Goal: Find specific page/section: Find specific page/section

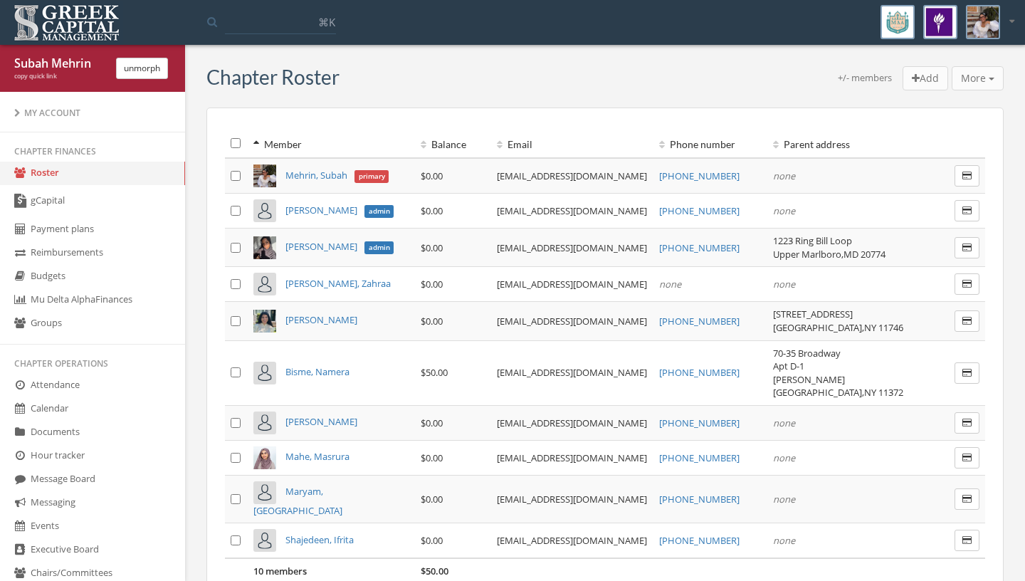
click at [296, 365] on span "Bisme, Namera" at bounding box center [318, 371] width 64 height 13
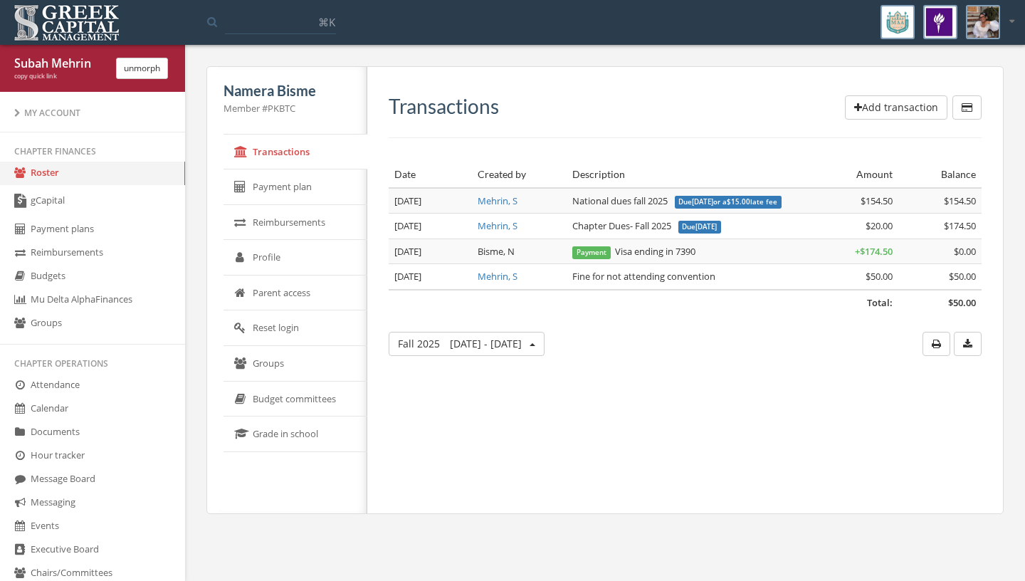
click at [60, 201] on link "gCapital" at bounding box center [92, 201] width 185 height 33
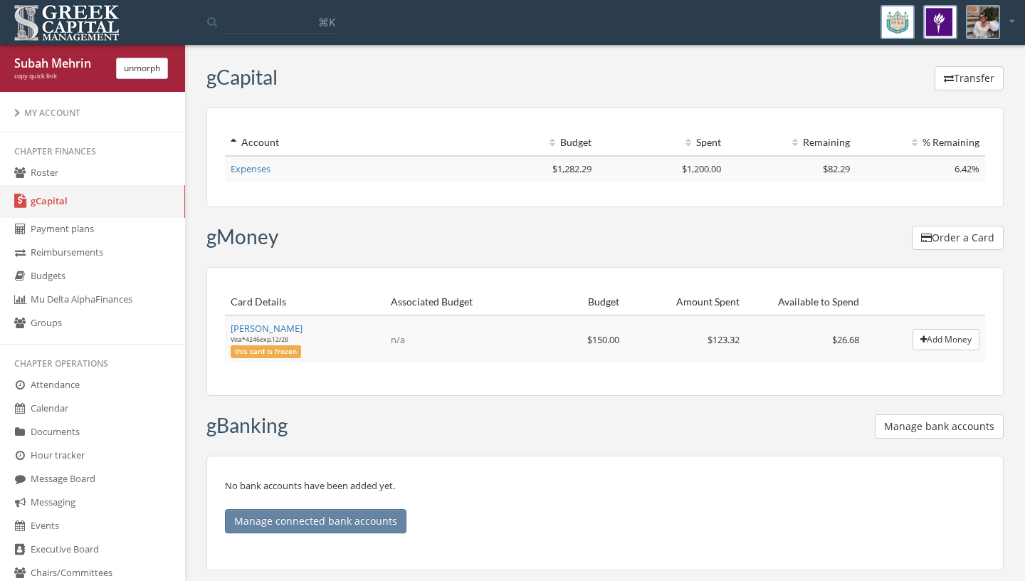
click at [238, 167] on link "Expenses" at bounding box center [251, 168] width 40 height 13
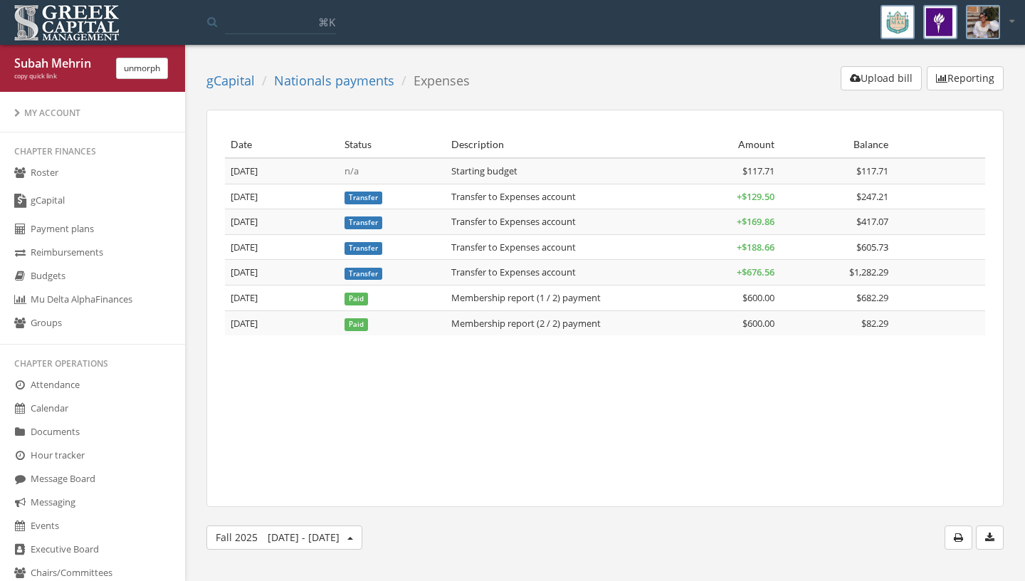
click at [142, 73] on button "unmorph" at bounding box center [142, 68] width 52 height 21
